Goal: Task Accomplishment & Management: Manage account settings

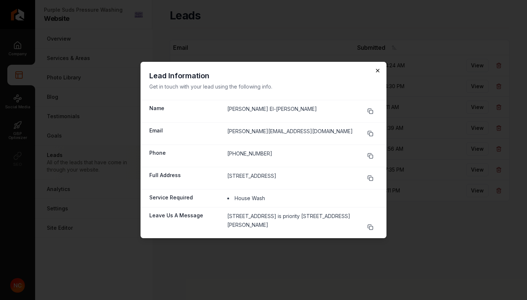
click at [378, 70] on icon "button" at bounding box center [378, 71] width 6 height 6
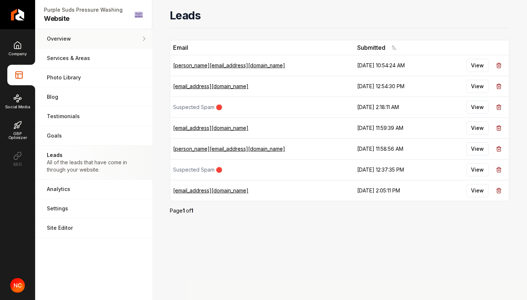
click at [87, 44] on link "Overview Pages that are shared across your website." at bounding box center [93, 38] width 117 height 19
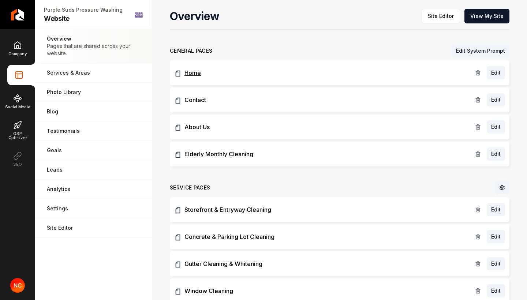
click at [200, 73] on link "Home" at bounding box center [324, 72] width 301 height 9
click at [500, 78] on link "Edit" at bounding box center [496, 72] width 18 height 13
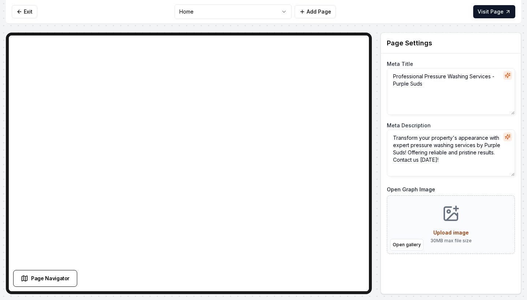
click at [416, 83] on textarea "Professional Pressure Washing Services - Purple Suds" at bounding box center [451, 91] width 128 height 47
click at [445, 145] on textarea "Transform your property's appearance with expert pressure washing services by P…" at bounding box center [451, 153] width 128 height 47
click at [459, 172] on textarea "Transform your property's appearance with expert property mentainance services …" at bounding box center [451, 153] width 128 height 47
click at [441, 144] on textarea "Transform your property's appearance with expert property mentainance services …" at bounding box center [451, 153] width 128 height 47
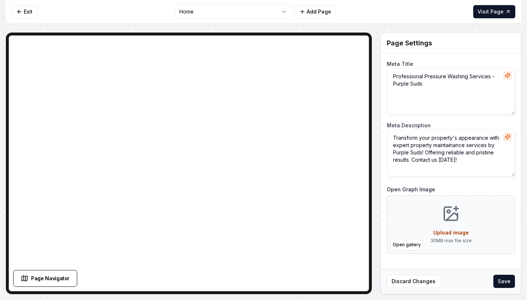
click at [460, 153] on textarea "Transform your property's appearance with expert property maintainance services…" at bounding box center [451, 153] width 128 height 47
type textarea "Transform your property's appearance with expert property maintenance services …"
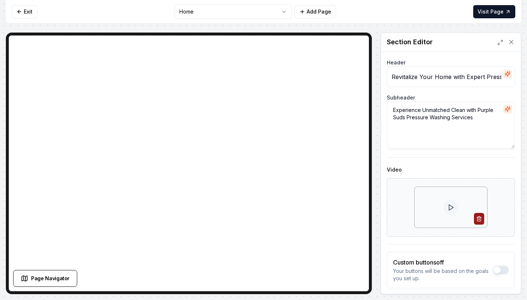
click at [405, 76] on input "Revitalize Your Home with Expert Pressure Washing" at bounding box center [451, 77] width 128 height 21
click at [472, 79] on input "We Bring the Spark Back to your" at bounding box center [451, 77] width 128 height 21
click at [486, 75] on input "We Bring the Spark Back to Your" at bounding box center [451, 77] width 128 height 21
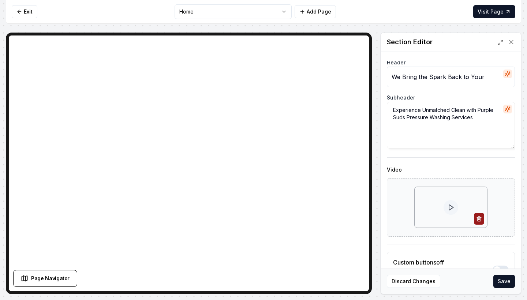
click at [486, 75] on input "We Bring the Spark Back to Your" at bounding box center [451, 77] width 128 height 21
type input "Revitalize Your Property with Expert Property Maintenance Services"
click at [430, 88] on form "Header Revitalize Your Property with Expert Property Maintenance Services Subhe…" at bounding box center [451, 189] width 128 height 257
click at [504, 282] on button "Save" at bounding box center [505, 281] width 22 height 13
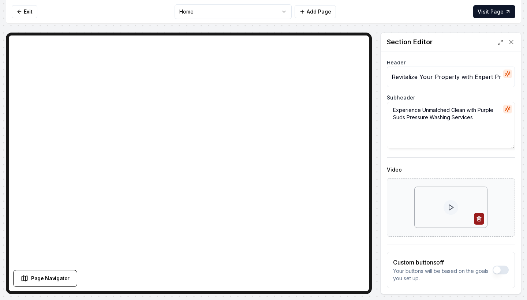
click at [458, 110] on textarea "Experience Unmatched Clean with Purple Suds Pressure Washing Services" at bounding box center [451, 125] width 128 height 47
click at [461, 111] on textarea "We bring the Spark Back - Your Local Property Upkeep Experts" at bounding box center [451, 125] width 128 height 47
drag, startPoint x: 455, startPoint y: 110, endPoint x: 458, endPoint y: 116, distance: 6.4
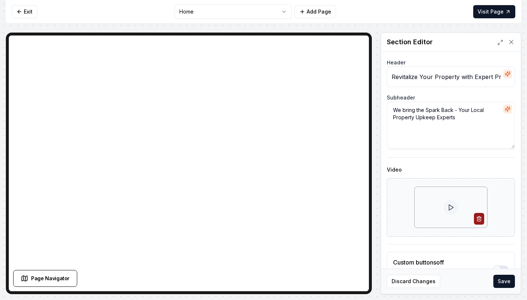
click at [458, 116] on textarea "We bring the Spark Back - Your Local Property Upkeep Experts" at bounding box center [451, 125] width 128 height 47
click at [407, 111] on textarea "We bring the Spark Back to Your Property." at bounding box center [451, 125] width 128 height 47
click at [499, 111] on textarea "We Bring the Spark Back to Your Property." at bounding box center [451, 125] width 128 height 47
click at [448, 117] on textarea "We Bring the Spark Back to Your Property. Your Local Experience Team." at bounding box center [451, 125] width 128 height 47
type textarea "We Bring the Spark Back to Your Property. Your Local Experienced Team."
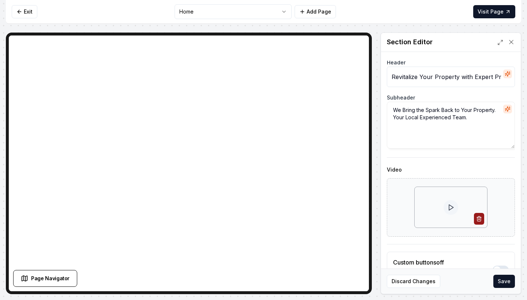
click at [418, 76] on input "Revitalize Your Property with Expert Property Maintenance Services" at bounding box center [451, 77] width 128 height 21
type input "Your One-Stop Property Service Team - From Curb Appeal to Complete Care."
click at [453, 118] on textarea "We Bring the Spark Back to Your Property. Your Local Experienced Team." at bounding box center [451, 125] width 128 height 47
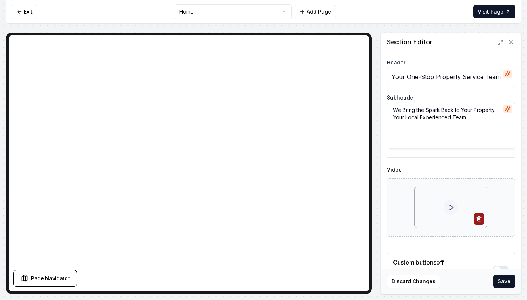
click at [453, 118] on textarea "We Bring the Spark Back to Your Property. Your Local Experienced Team." at bounding box center [451, 125] width 128 height 47
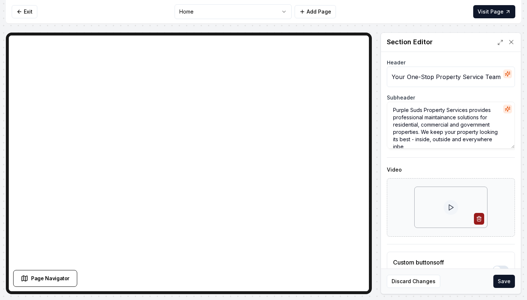
scroll to position [1, 0]
click at [438, 141] on textarea "Purple Suds Property Services provides professional maintenance solutions for r…" at bounding box center [451, 125] width 128 height 47
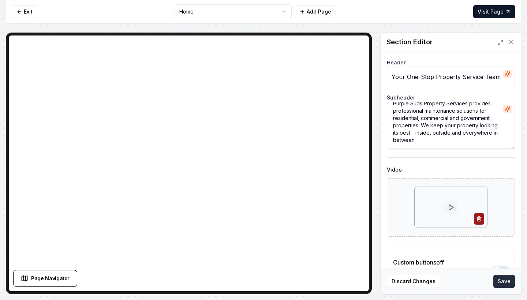
type textarea "Purple Suds Property Services provides professional maintenance solutions for r…"
click at [504, 284] on button "Save" at bounding box center [505, 281] width 22 height 13
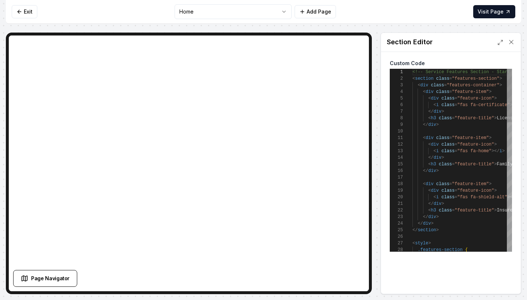
scroll to position [66, 0]
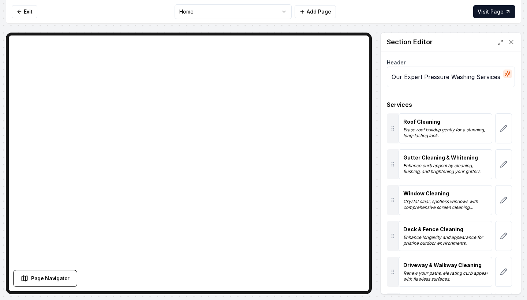
click at [443, 75] on input "Our Expert Pressure Washing Services" at bounding box center [451, 77] width 128 height 21
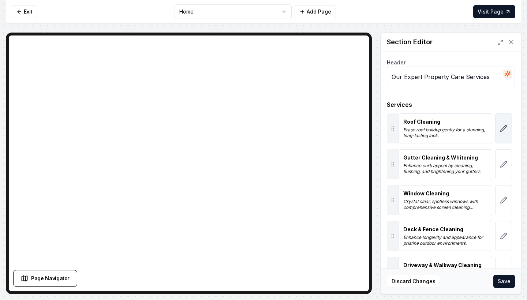
type input "Our Expert Property Care Services"
click at [504, 128] on icon "button" at bounding box center [503, 128] width 7 height 7
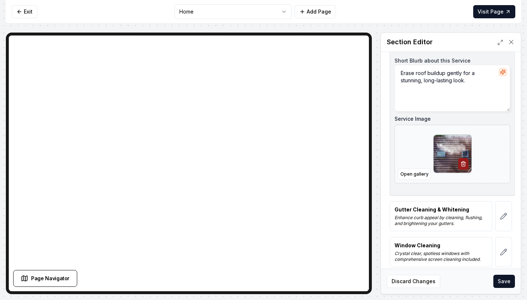
scroll to position [100, 0]
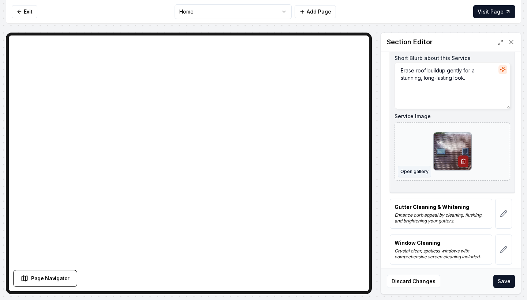
click at [414, 170] on button "Open gallery" at bounding box center [414, 172] width 33 height 12
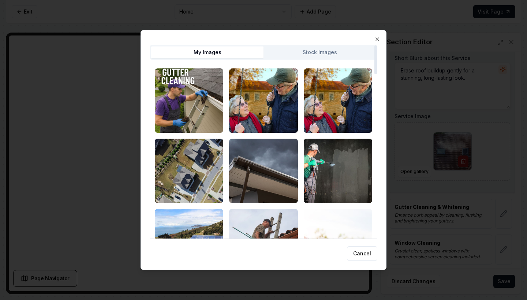
click at [323, 51] on button "Stock Images" at bounding box center [320, 53] width 112 height 12
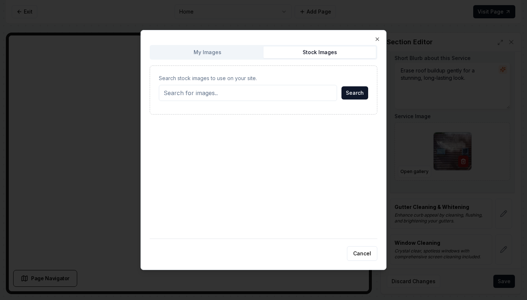
click at [234, 91] on input "Search stock images to use on your site." at bounding box center [248, 93] width 178 height 16
type input "j"
